Goal: Communication & Community: Answer question/provide support

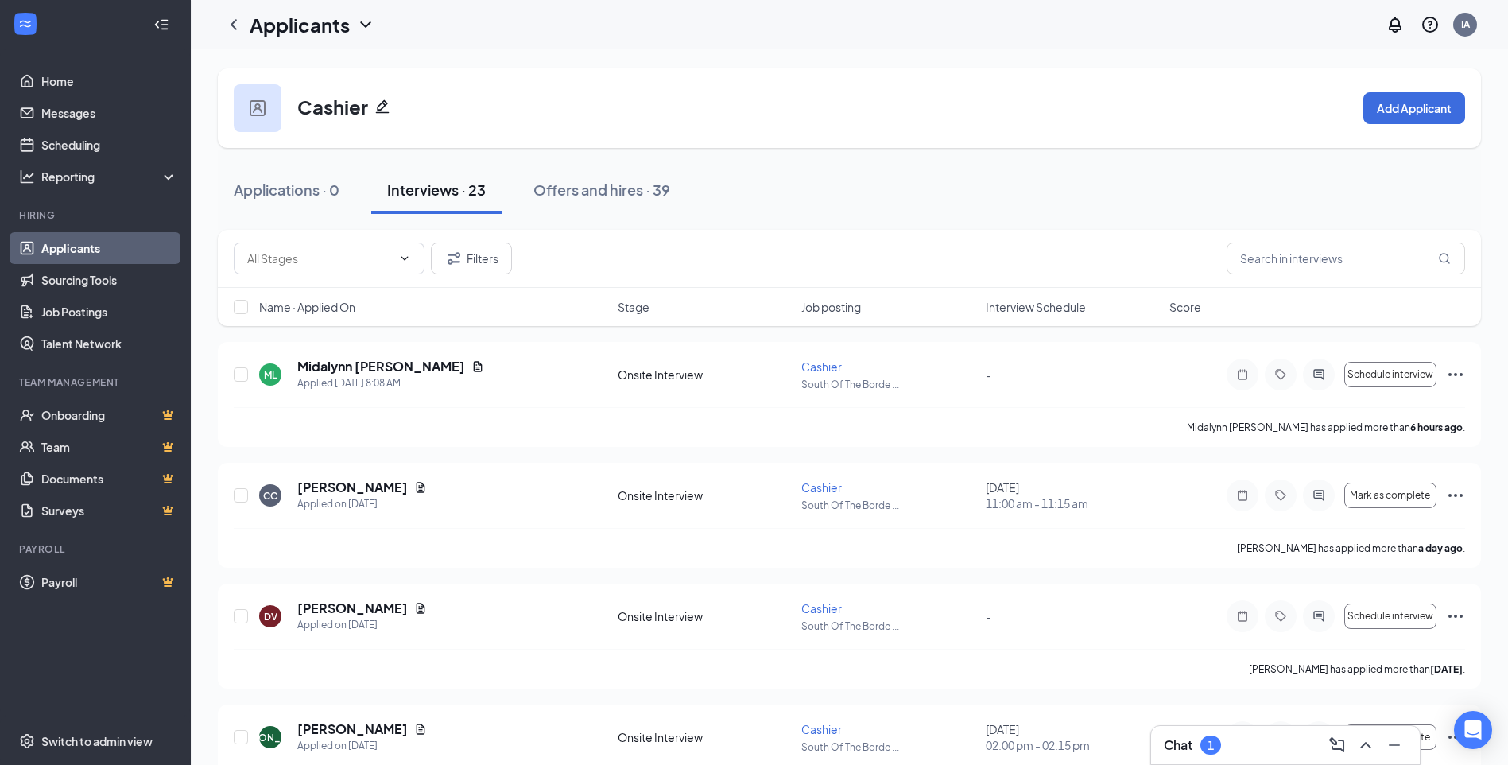
click at [1179, 742] on h3 "Chat" at bounding box center [1177, 744] width 29 height 17
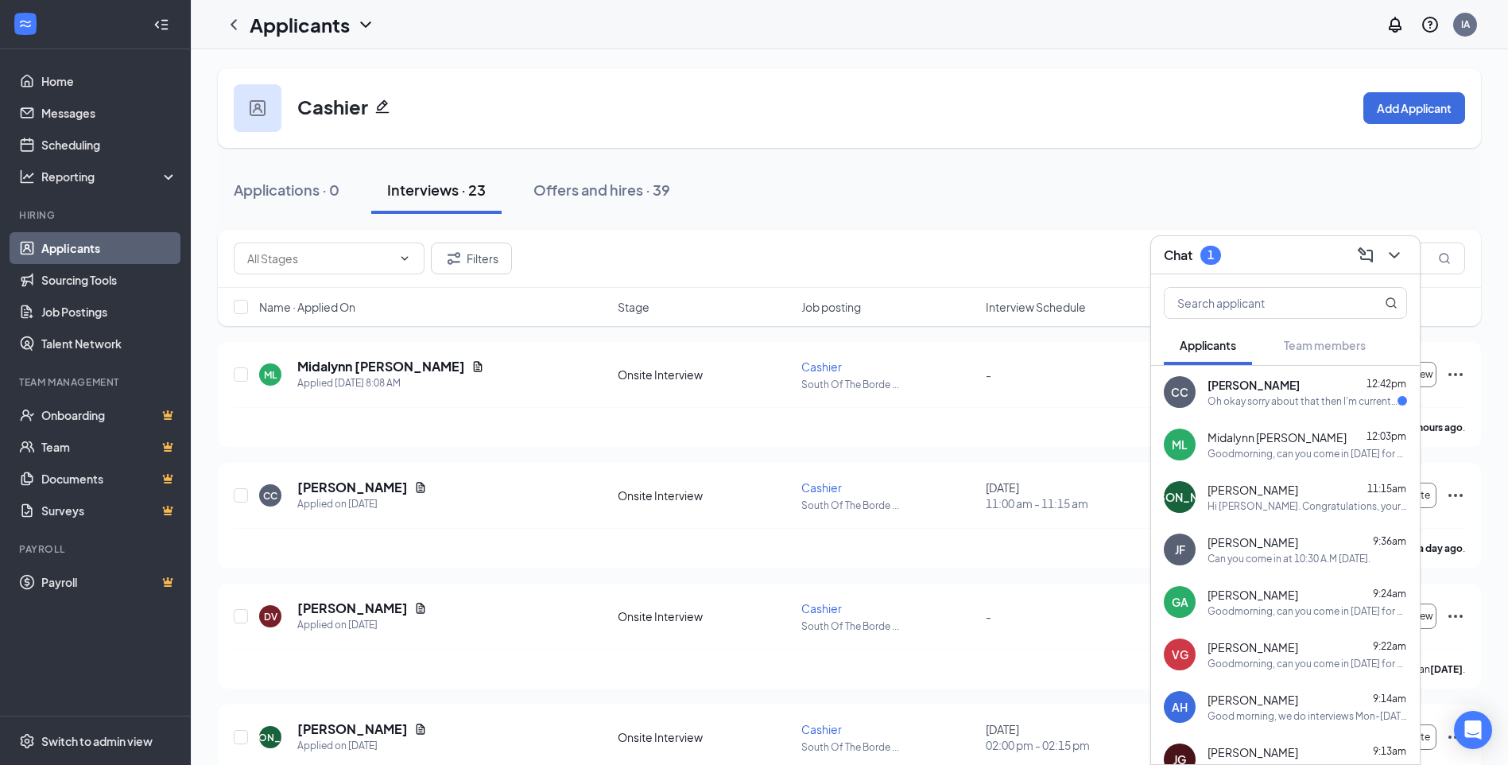
click at [1244, 400] on div "Oh okay sorry about that then I'm currently working on it" at bounding box center [1302, 401] width 190 height 14
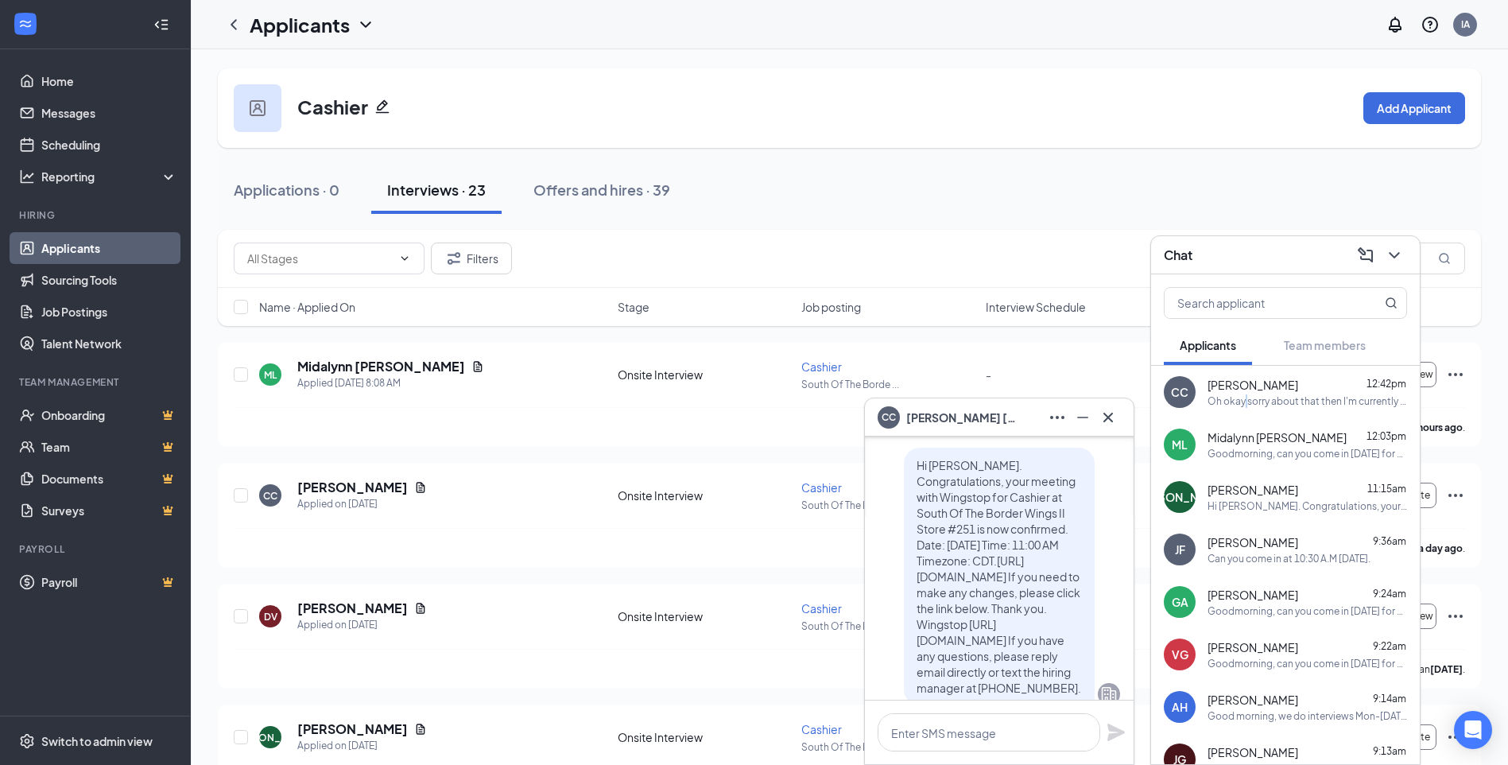
scroll to position [-159, 0]
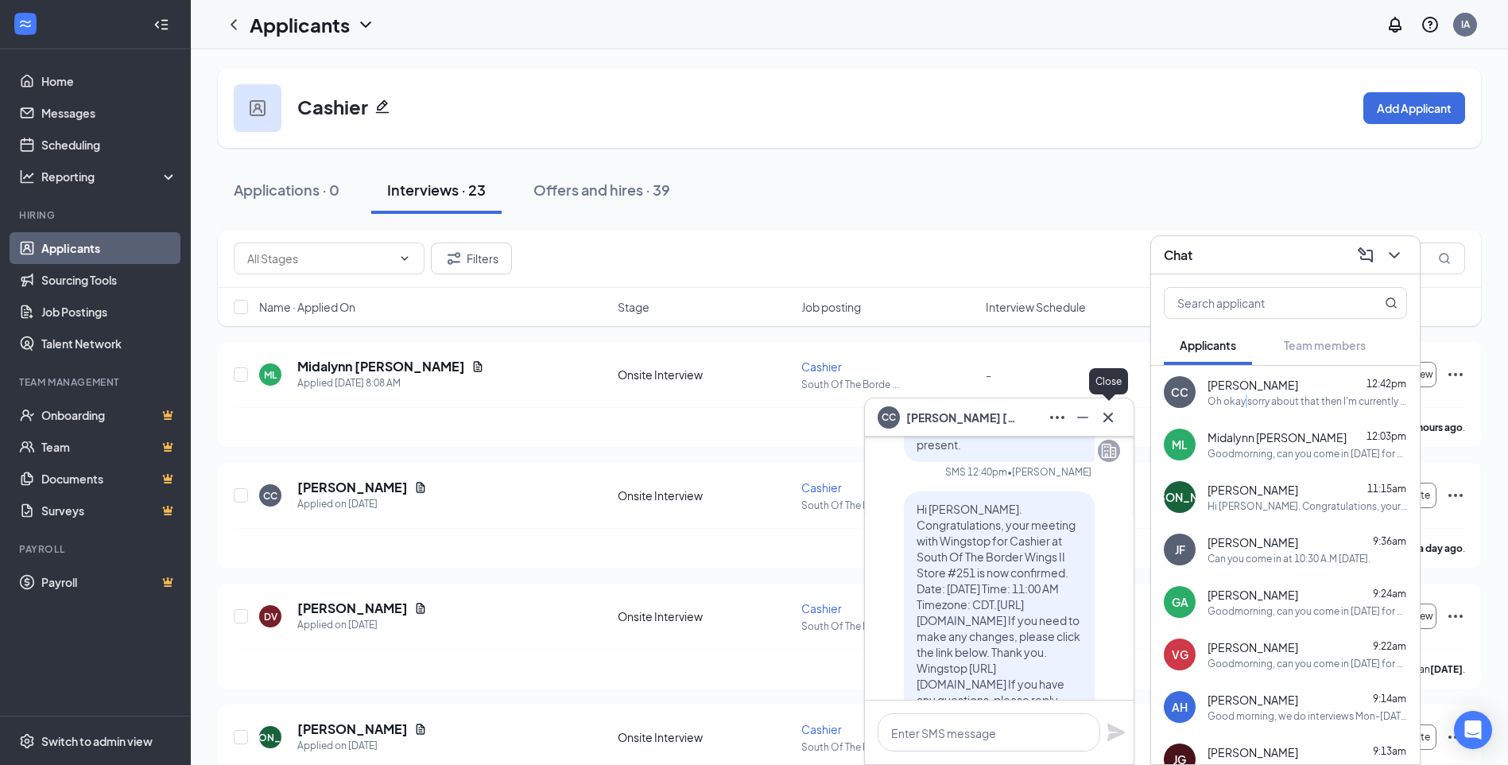
click at [1109, 416] on icon "Cross" at bounding box center [1108, 417] width 10 height 10
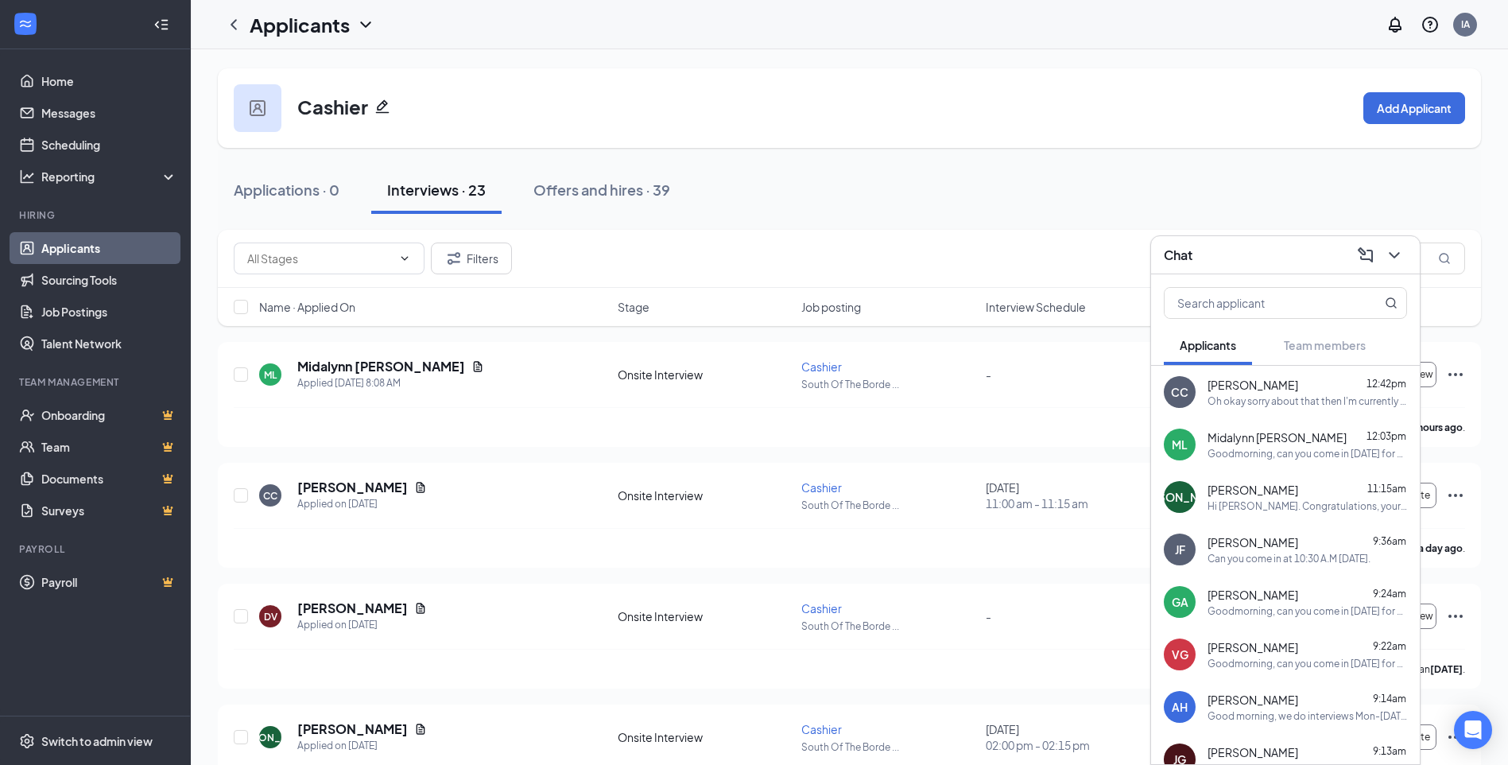
click at [1225, 259] on div "Chat" at bounding box center [1284, 254] width 243 height 25
